Goal: Task Accomplishment & Management: Use online tool/utility

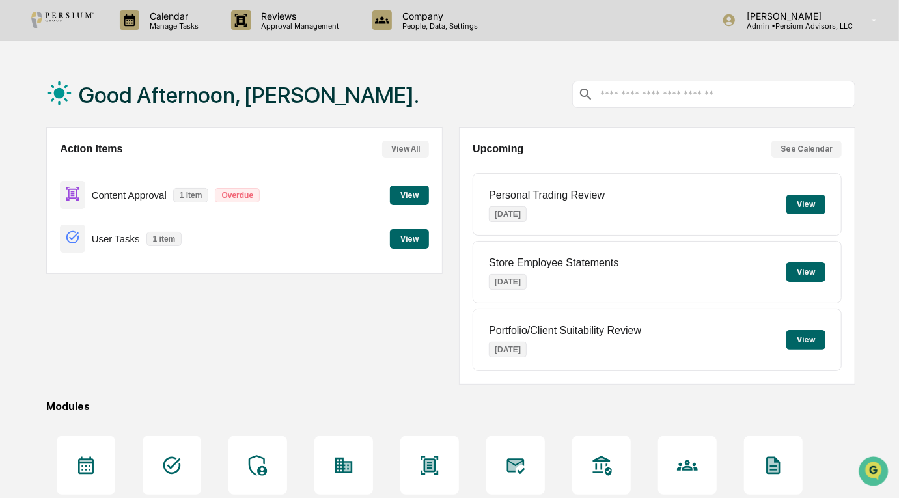
click at [421, 197] on button "View" at bounding box center [409, 196] width 39 height 20
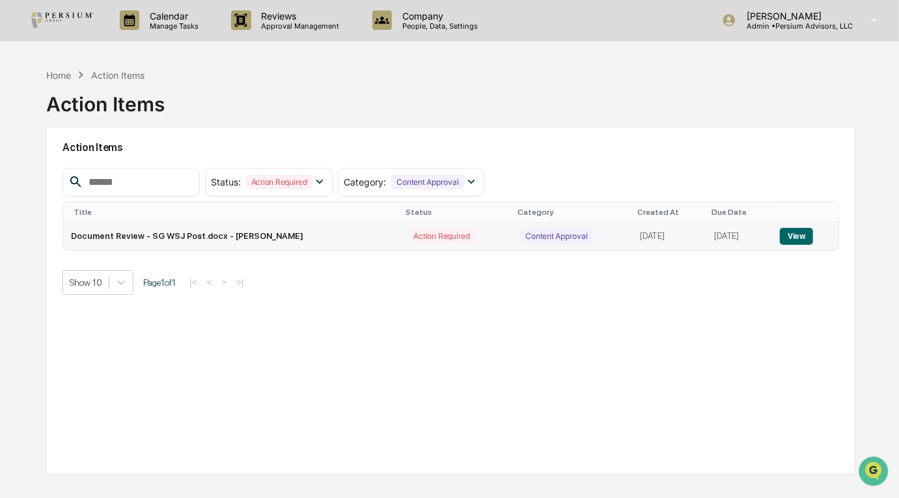
click at [804, 229] on button "View" at bounding box center [796, 236] width 33 height 17
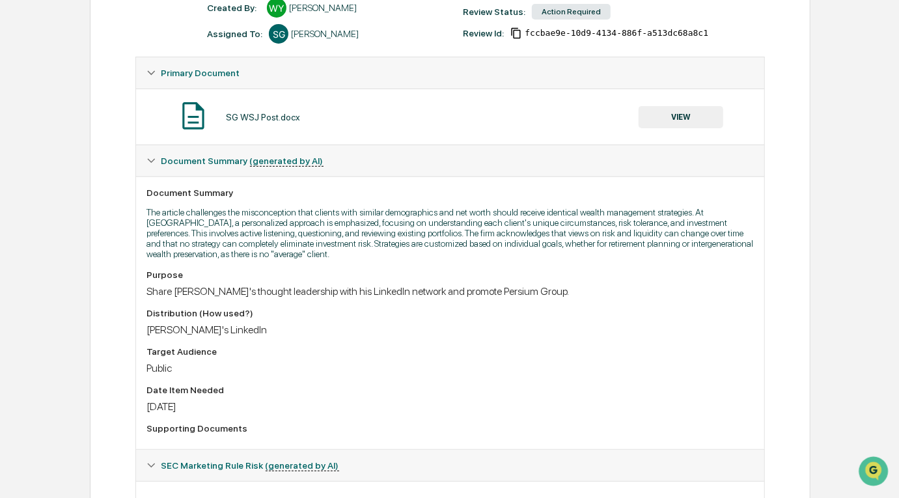
scroll to position [184, 0]
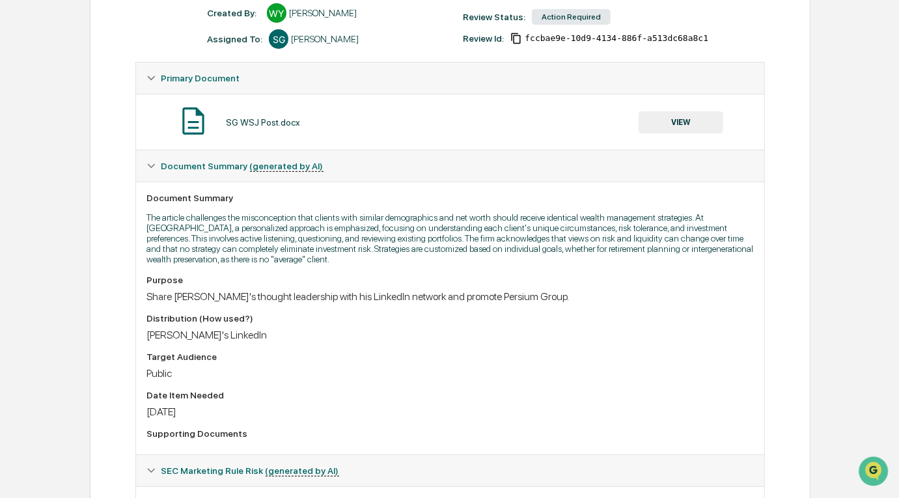
click at [665, 117] on button "VIEW" at bounding box center [681, 122] width 85 height 22
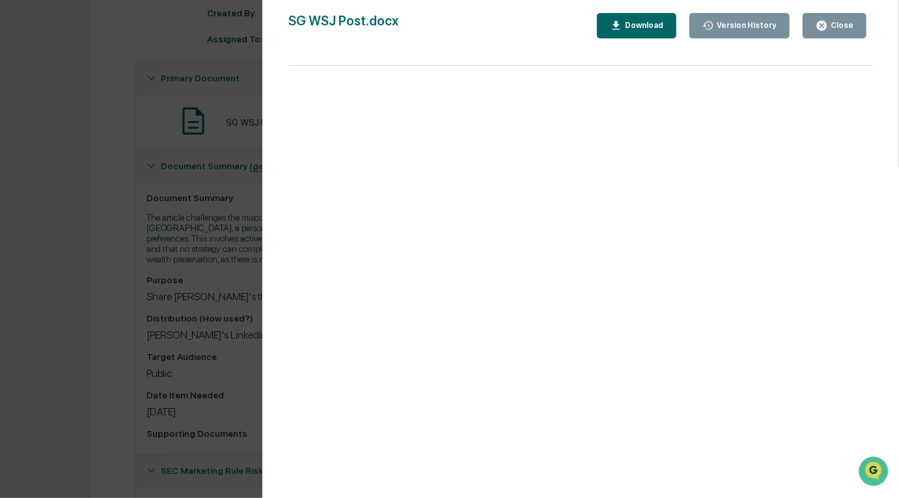
click at [841, 26] on div "Close" at bounding box center [840, 25] width 25 height 9
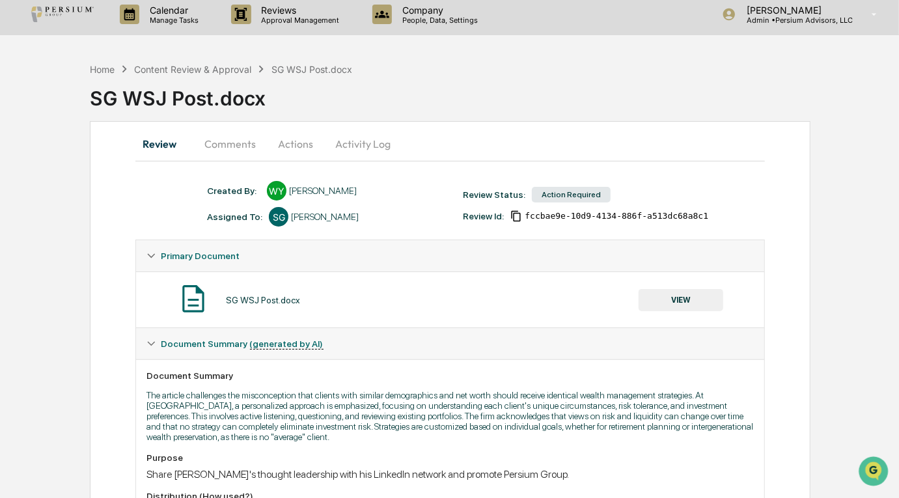
scroll to position [4, 0]
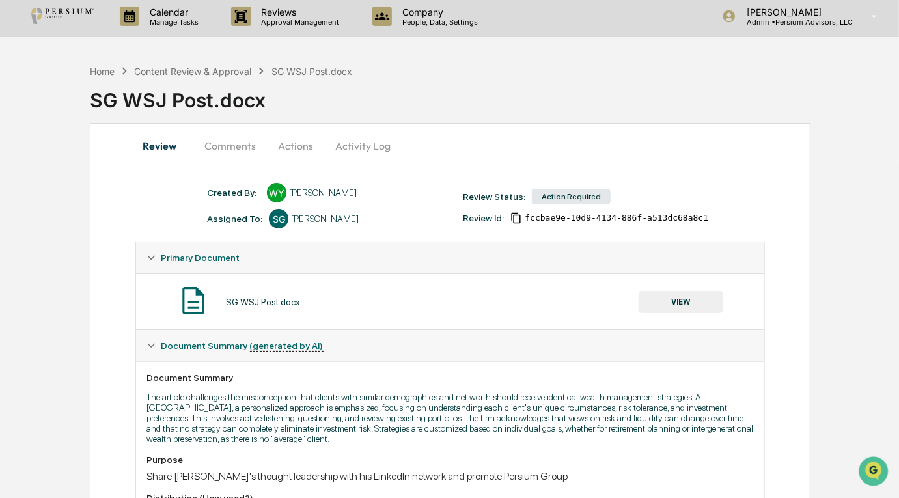
click at [293, 144] on button "Actions" at bounding box center [295, 145] width 59 height 31
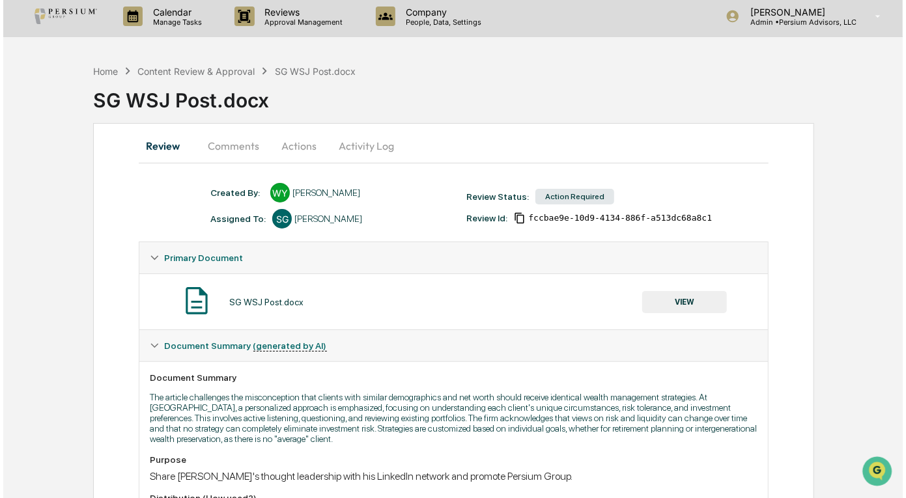
scroll to position [0, 0]
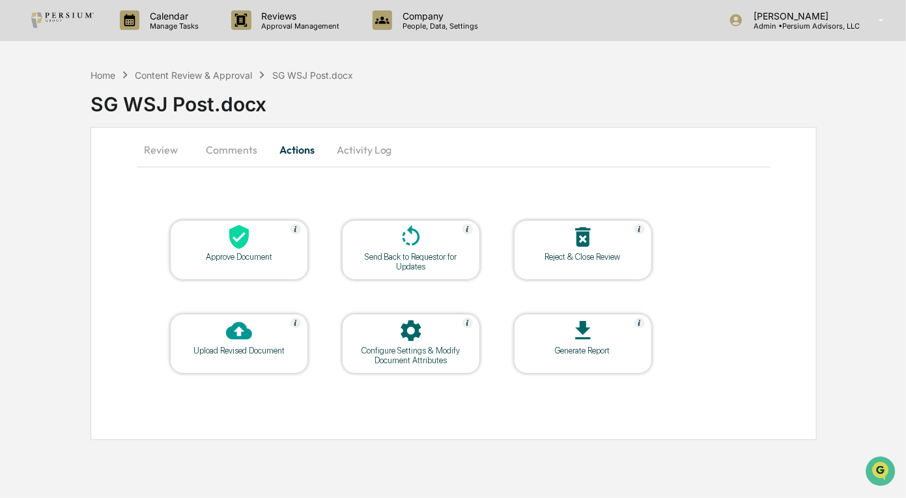
click at [225, 259] on div "Approve Document" at bounding box center [238, 257] width 117 height 10
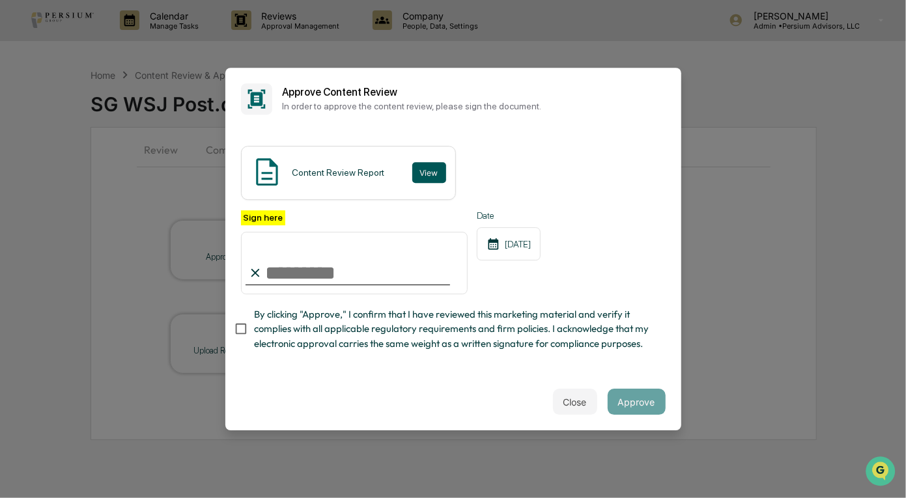
click at [436, 171] on button "View" at bounding box center [429, 172] width 34 height 21
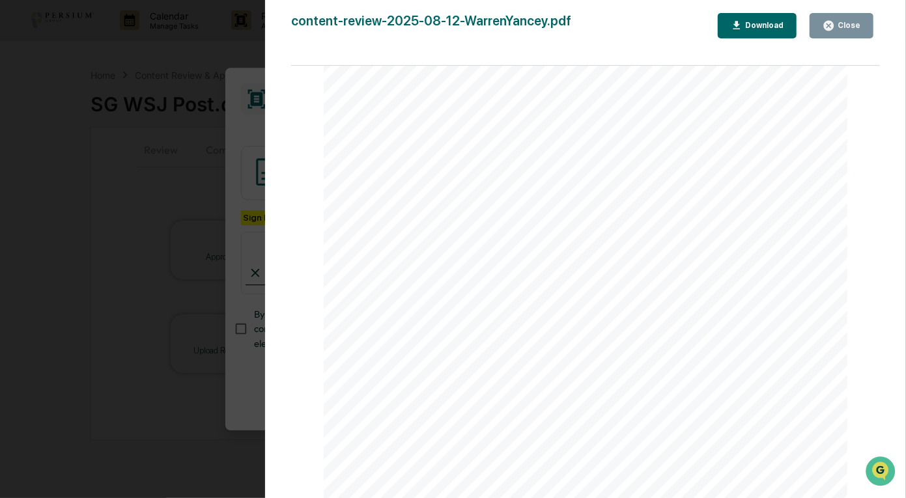
scroll to position [1059, 0]
click at [849, 28] on div "Close" at bounding box center [847, 25] width 25 height 9
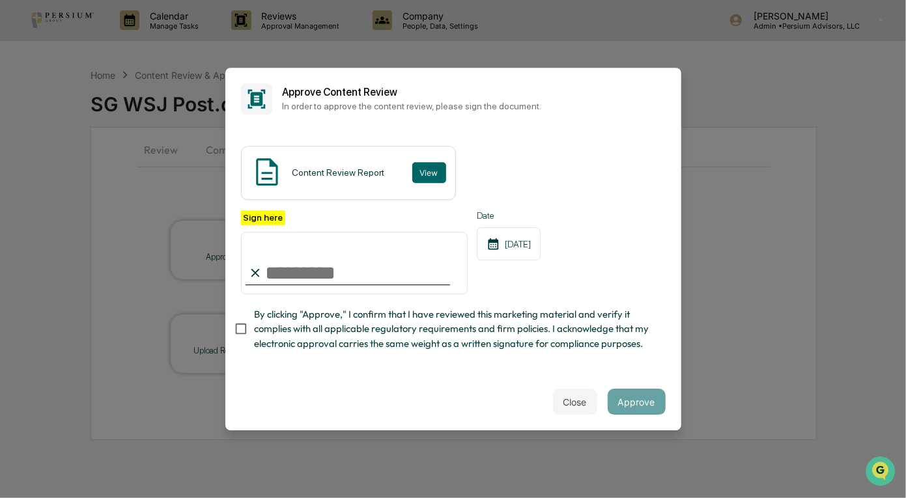
click at [304, 276] on input "Sign here" at bounding box center [354, 263] width 227 height 63
type input "**********"
click at [642, 397] on button "Approve" at bounding box center [637, 402] width 58 height 26
